Goal: Find specific page/section

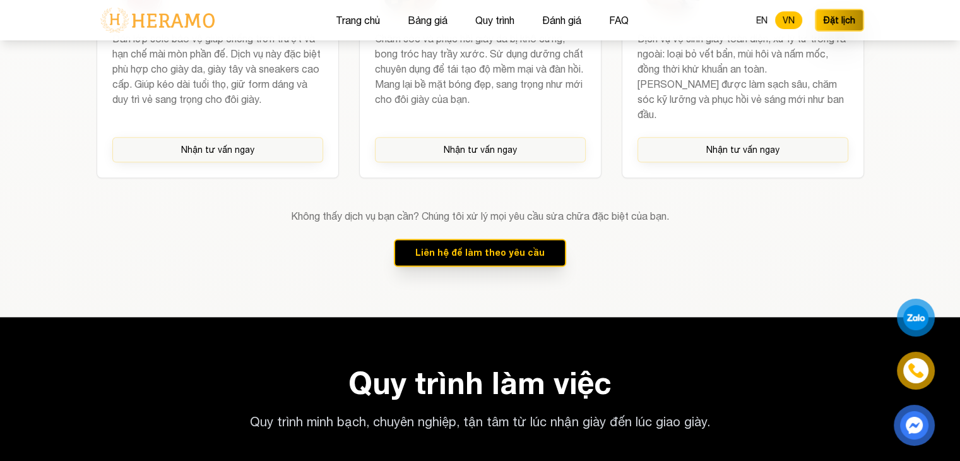
scroll to position [1601, 0]
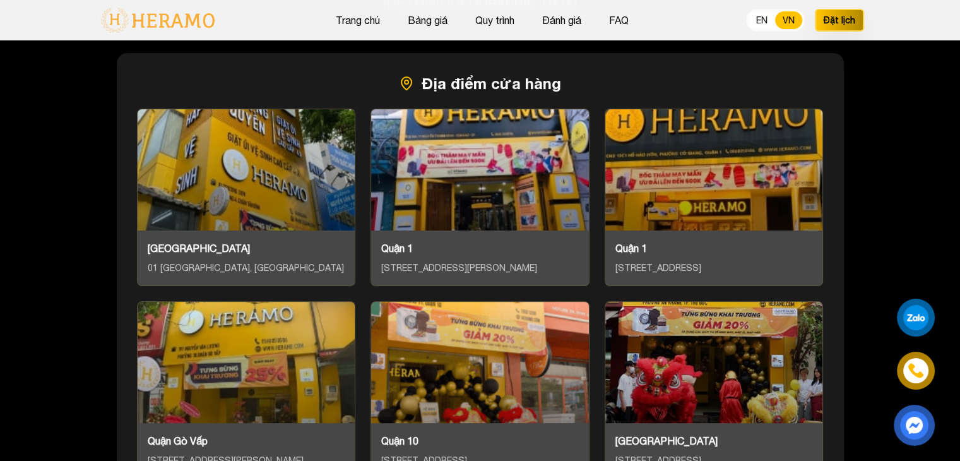
scroll to position [5158, 0]
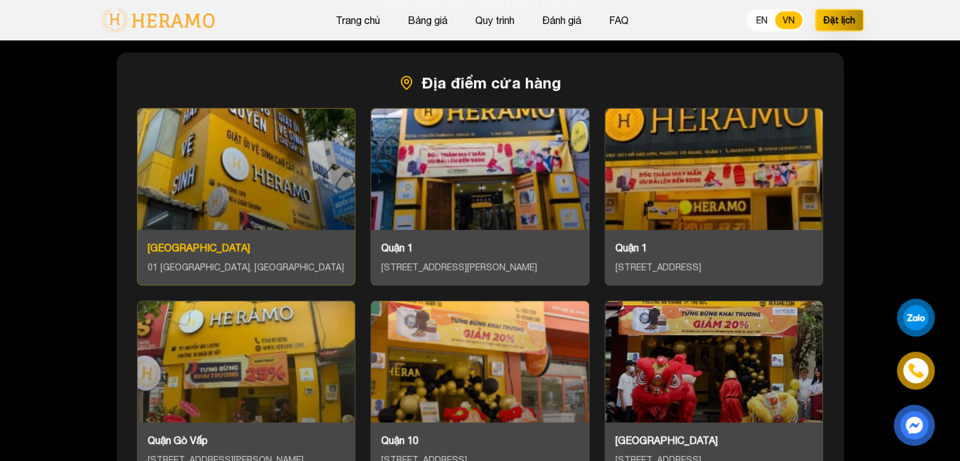
click at [260, 230] on div "[GEOGRAPHIC_DATA] [GEOGRAPHIC_DATA], [GEOGRAPHIC_DATA], [GEOGRAPHIC_DATA]" at bounding box center [247, 257] width 218 height 55
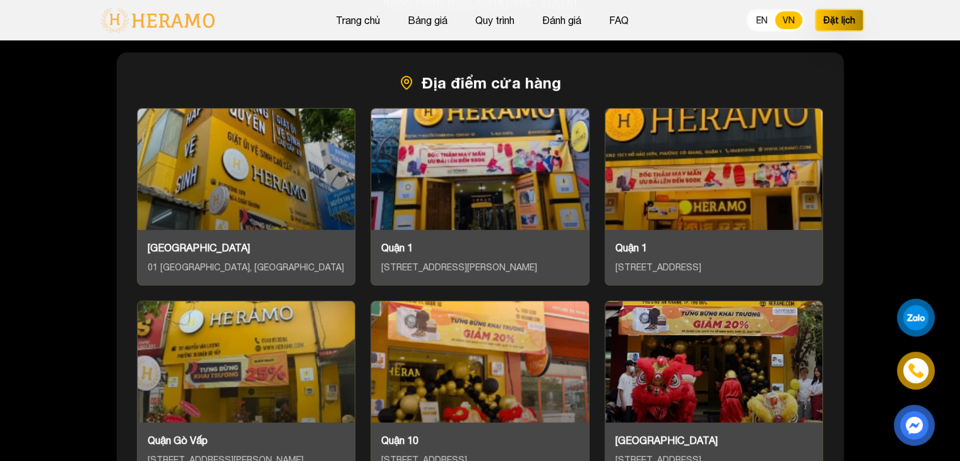
click at [917, 314] on div at bounding box center [916, 317] width 26 height 25
click at [920, 317] on div at bounding box center [916, 318] width 32 height 32
click at [922, 423] on img at bounding box center [914, 425] width 29 height 28
